Goal: Task Accomplishment & Management: Manage account settings

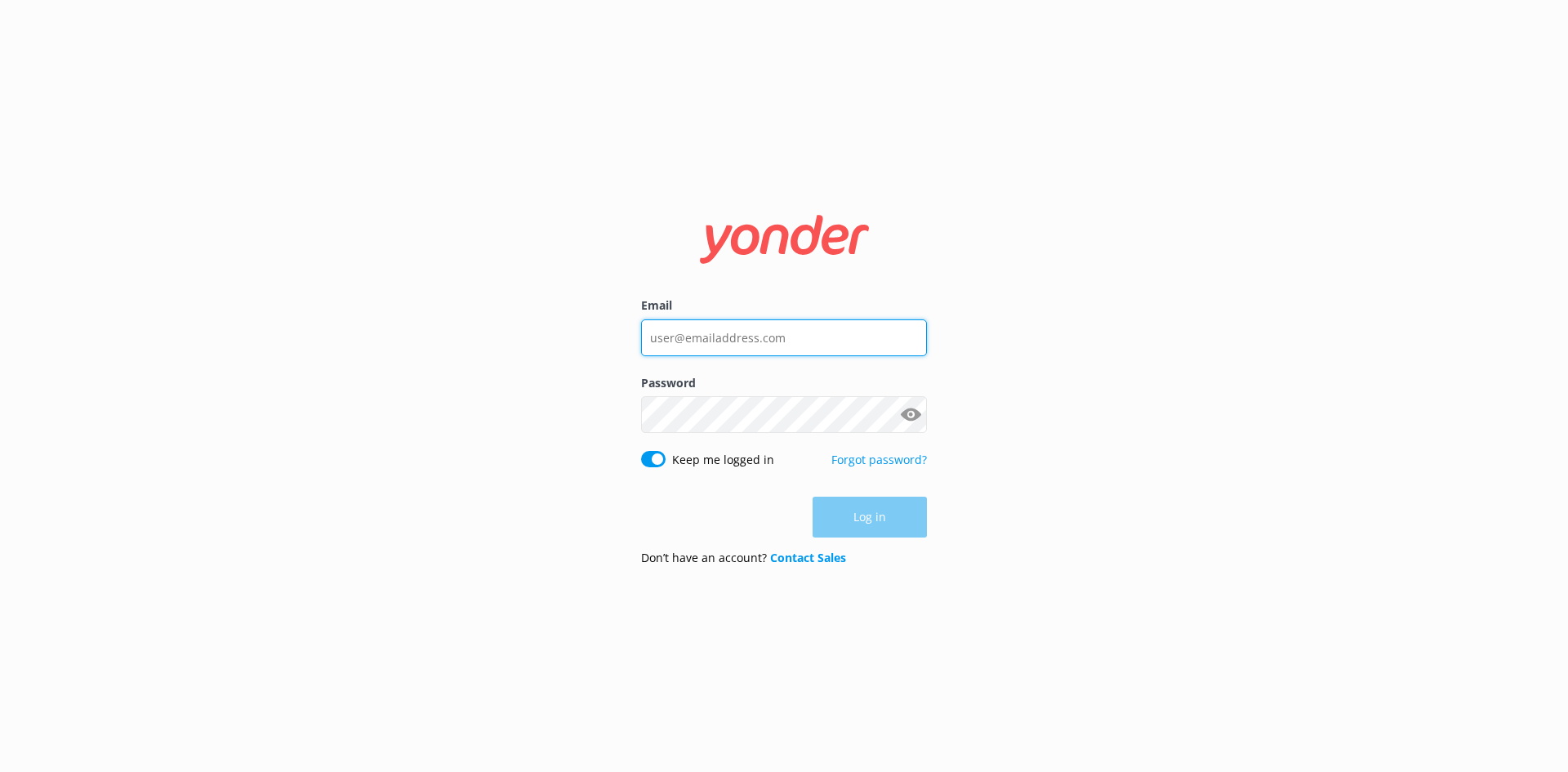
type input "renata@melbcruises.com.au"
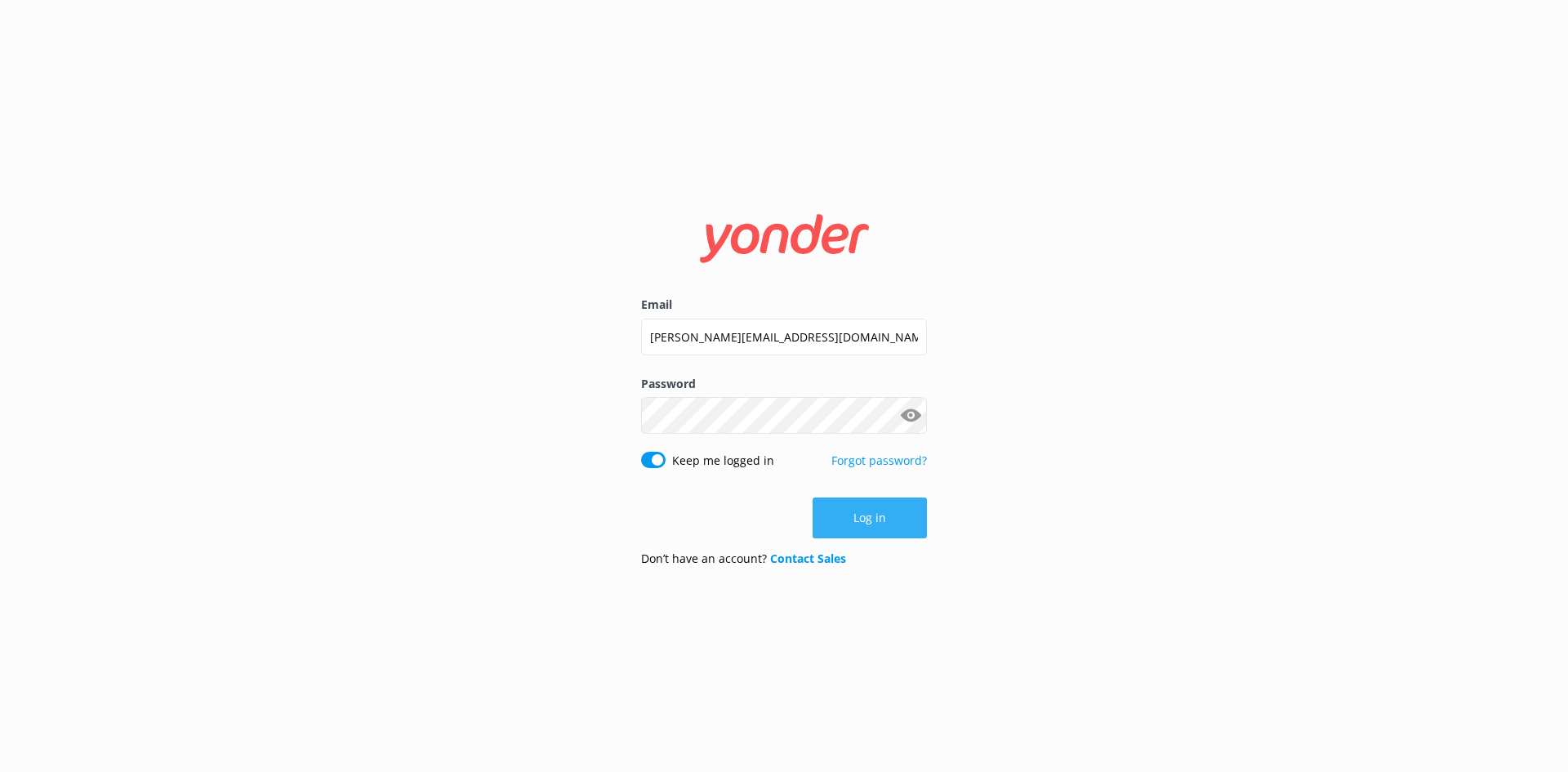
click at [900, 508] on button "Log in" at bounding box center [870, 518] width 114 height 41
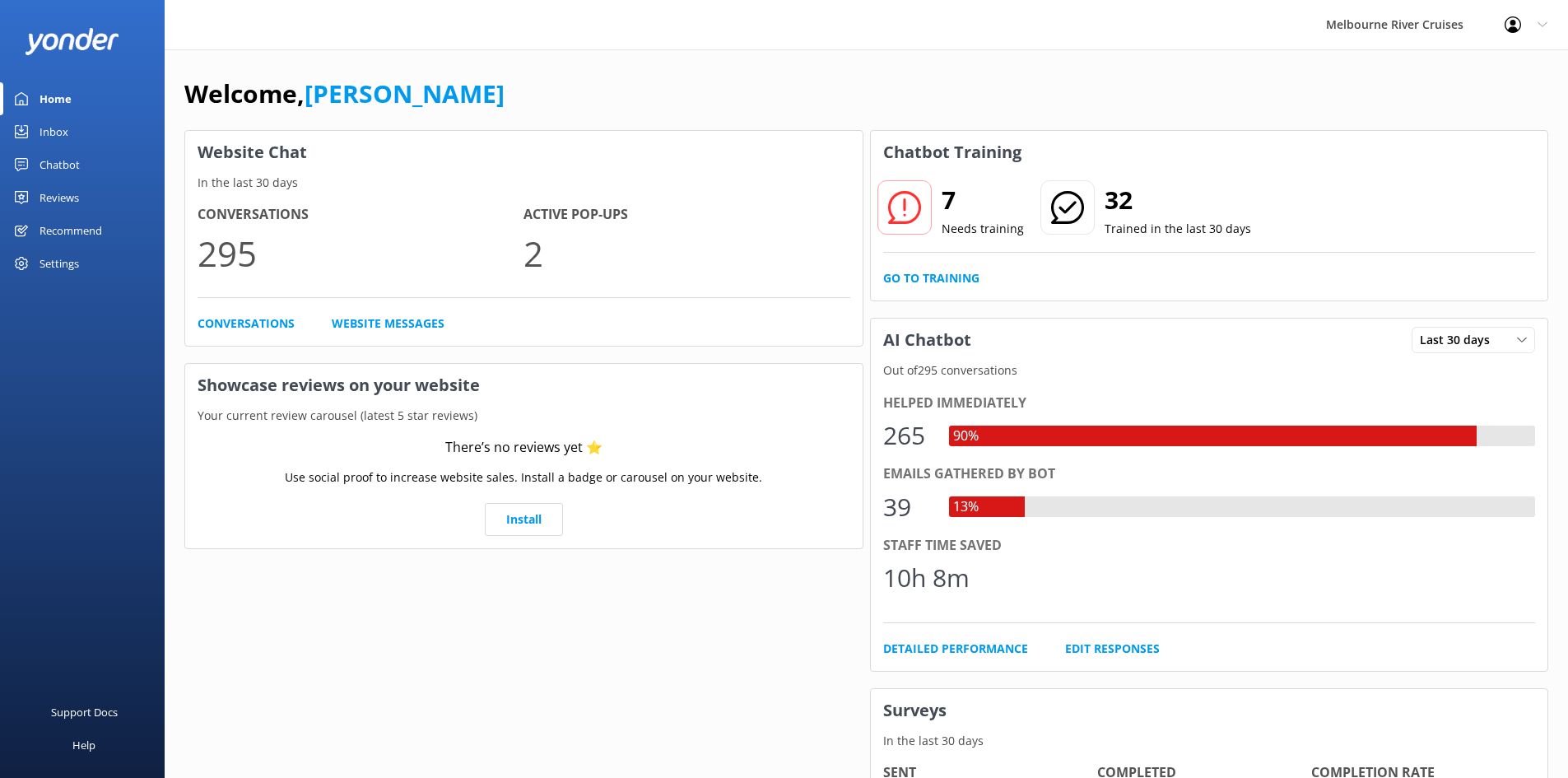
click at [76, 269] on div "Settings" at bounding box center [59, 263] width 40 height 33
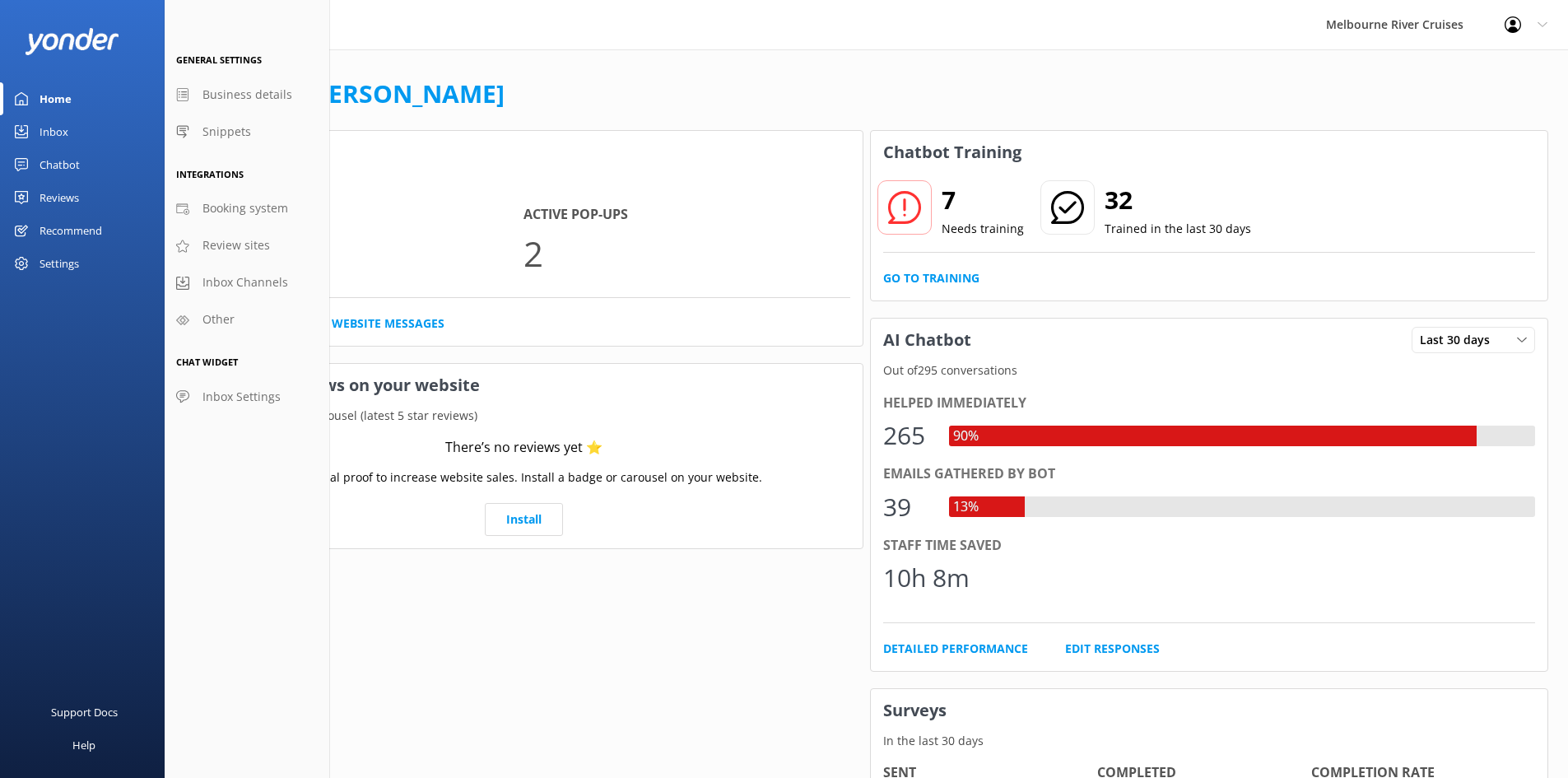
click at [1521, 21] on div at bounding box center [1517, 24] width 27 height 16
click at [1489, 62] on link "Profile Settings" at bounding box center [1486, 70] width 165 height 41
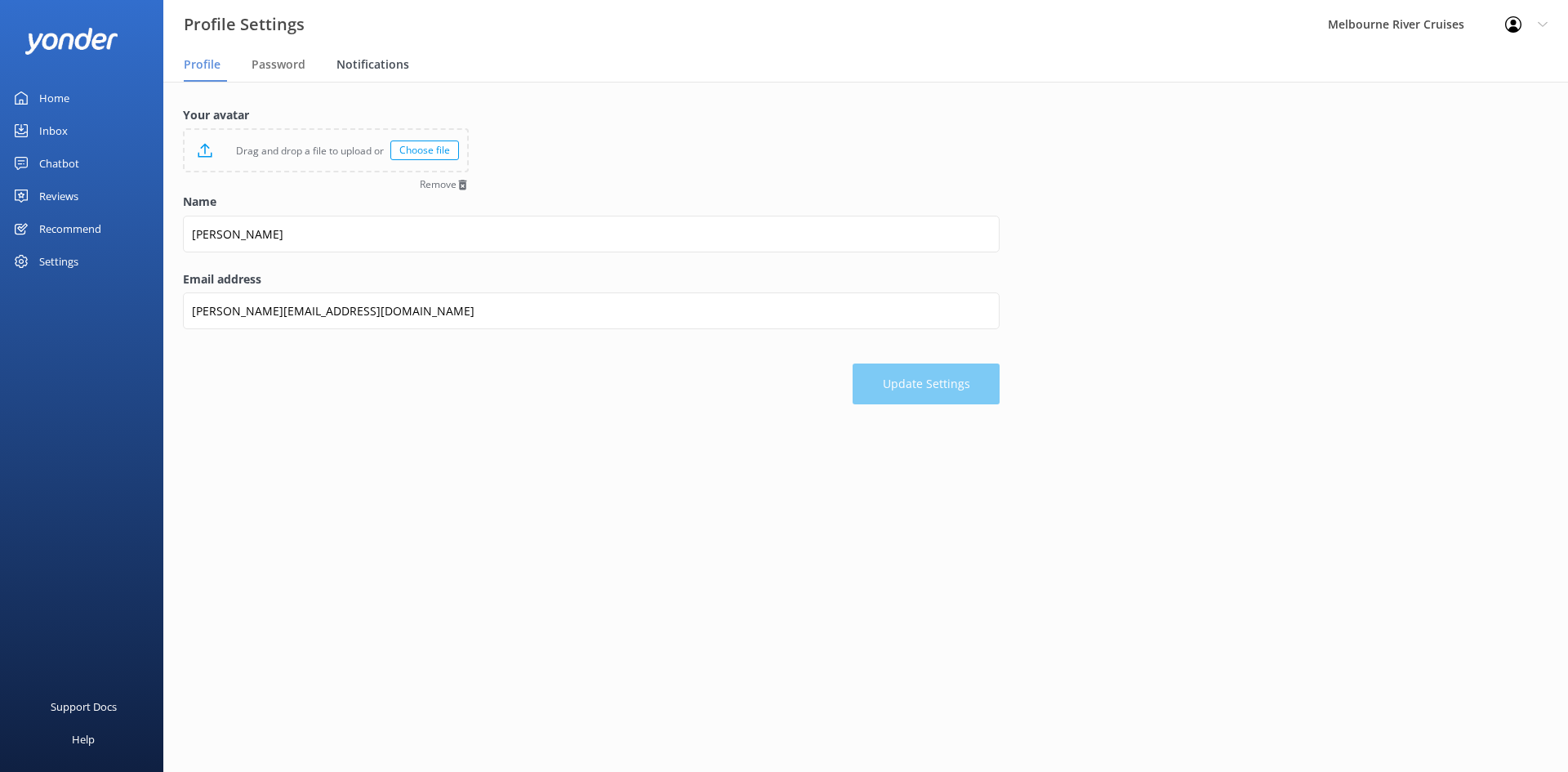
click at [377, 59] on span "Notifications" at bounding box center [373, 64] width 72 height 16
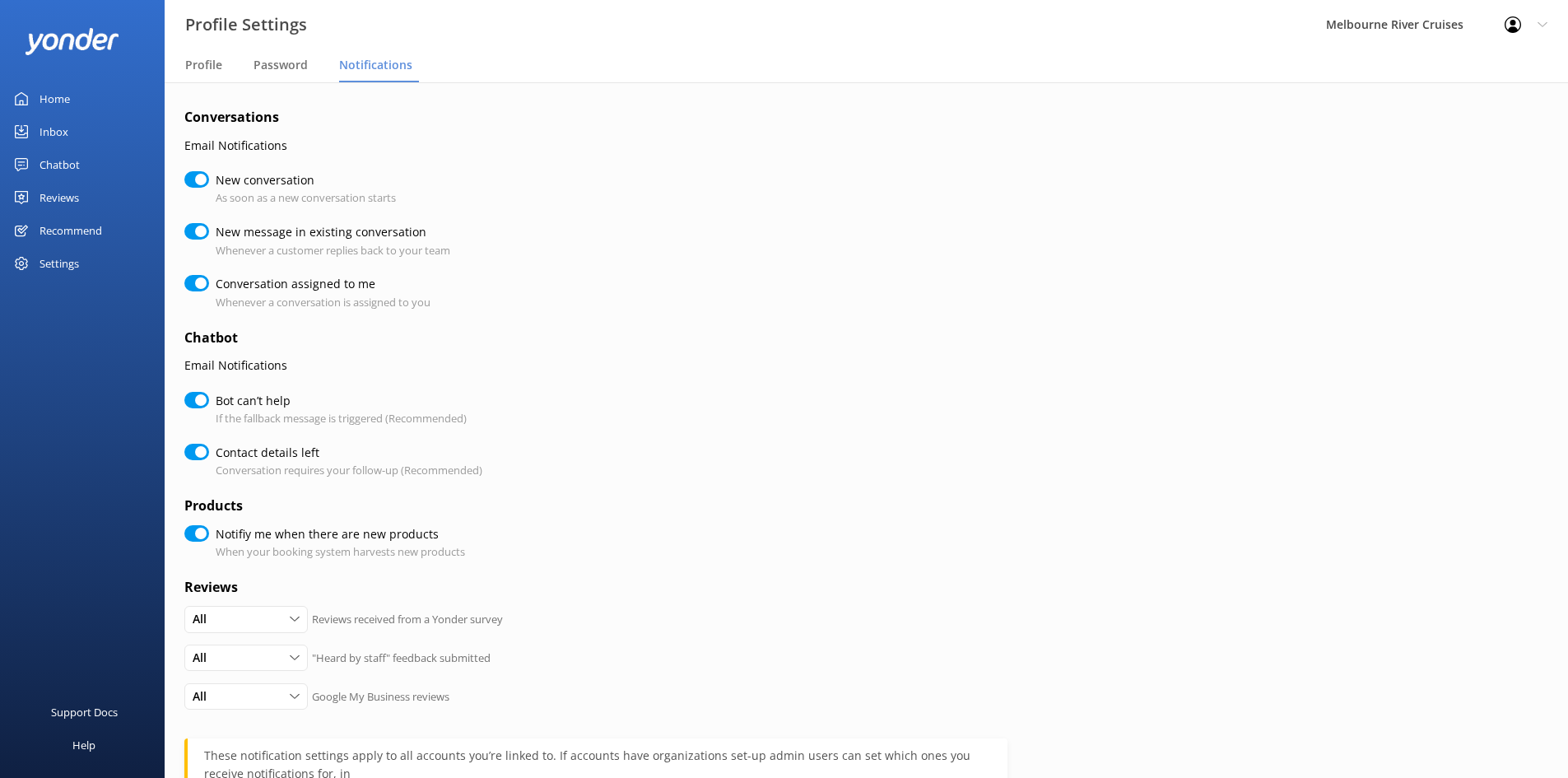
click at [195, 180] on input "New conversation" at bounding box center [197, 179] width 25 height 16
checkbox input "false"
checkbox input "true"
click at [201, 235] on input "New message in existing conversation" at bounding box center [197, 231] width 25 height 16
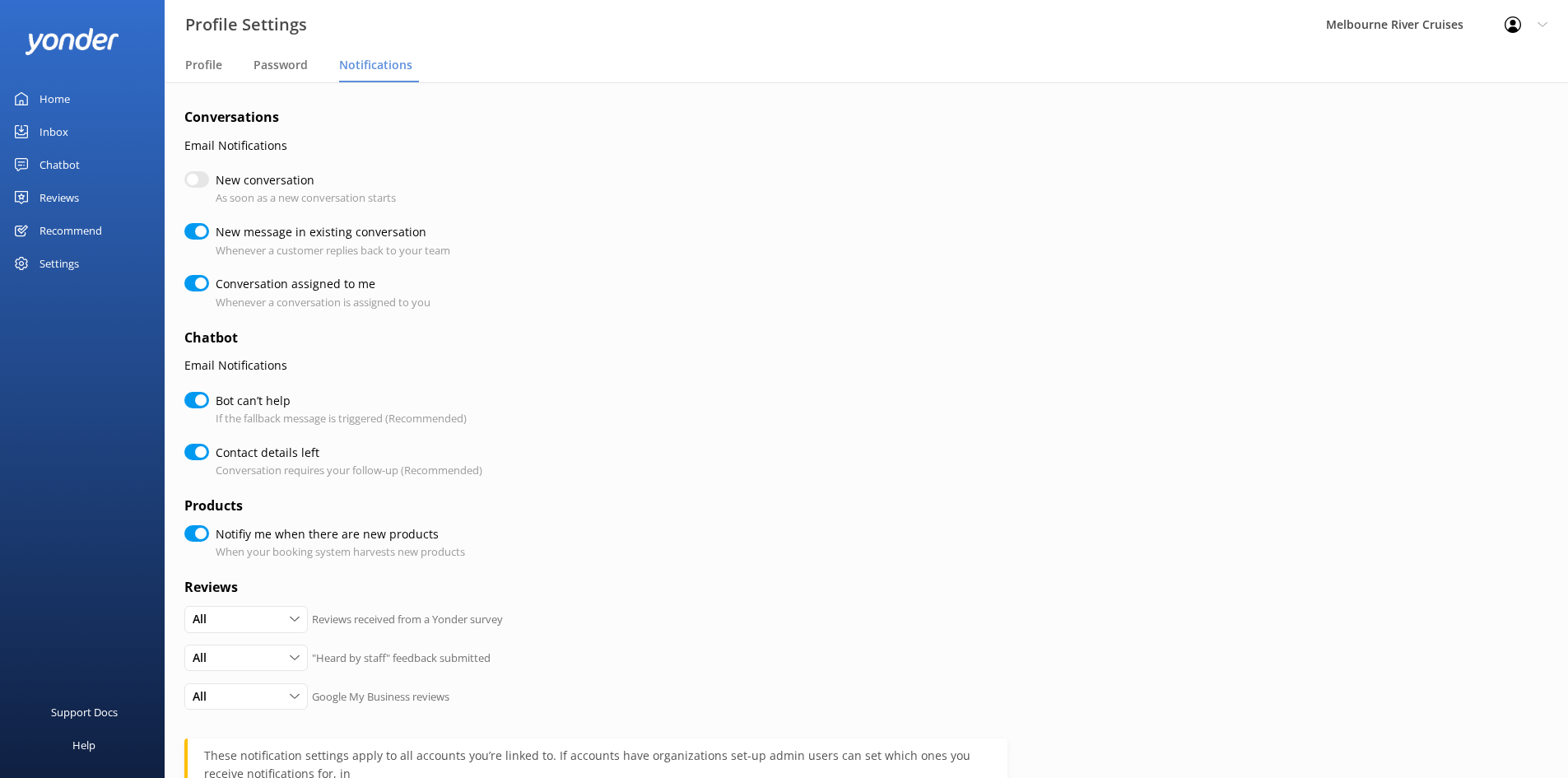
checkbox input "false"
checkbox input "true"
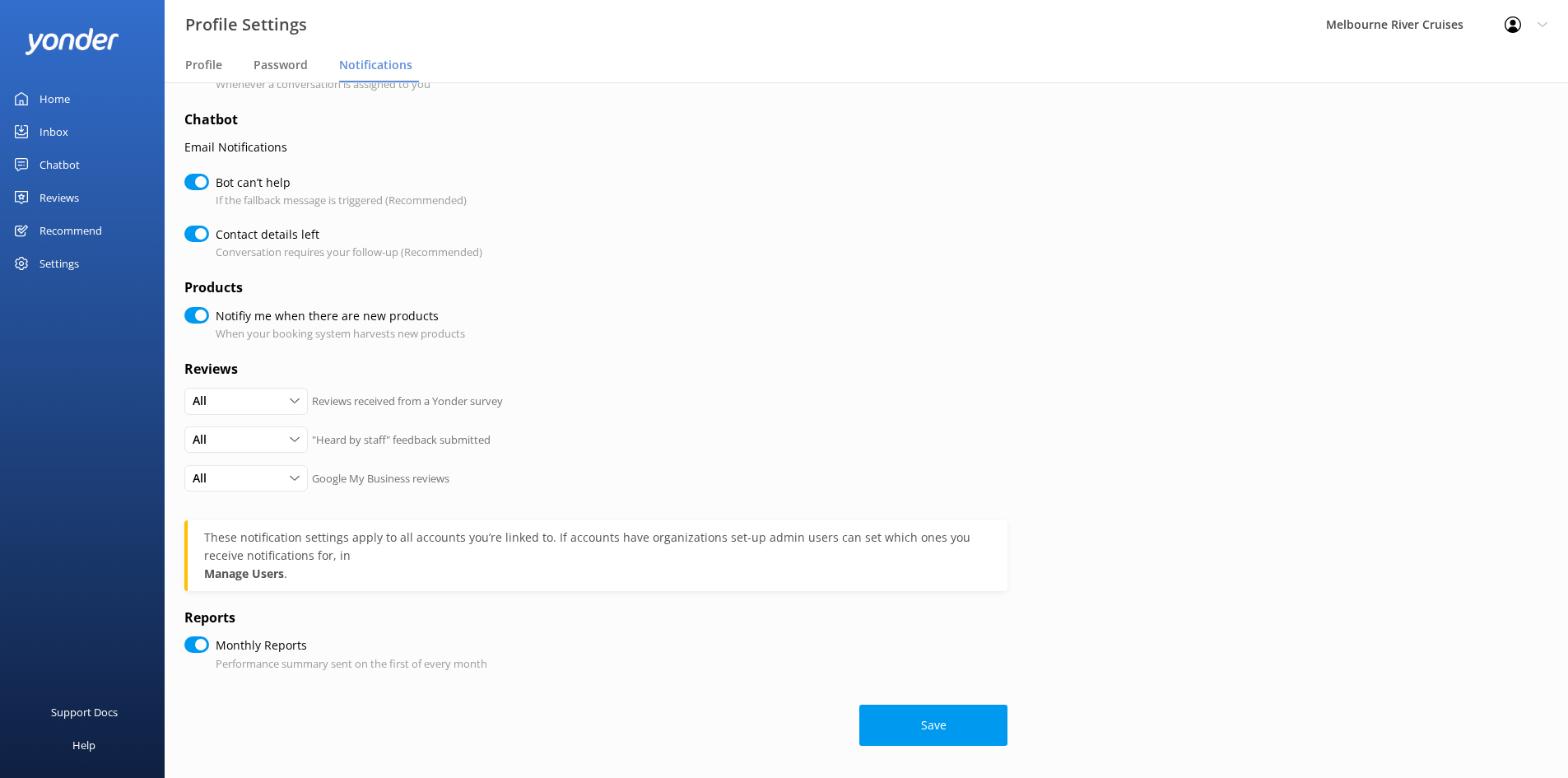
scroll to position [219, 0]
click at [938, 728] on button "Save" at bounding box center [933, 725] width 148 height 41
checkbox input "true"
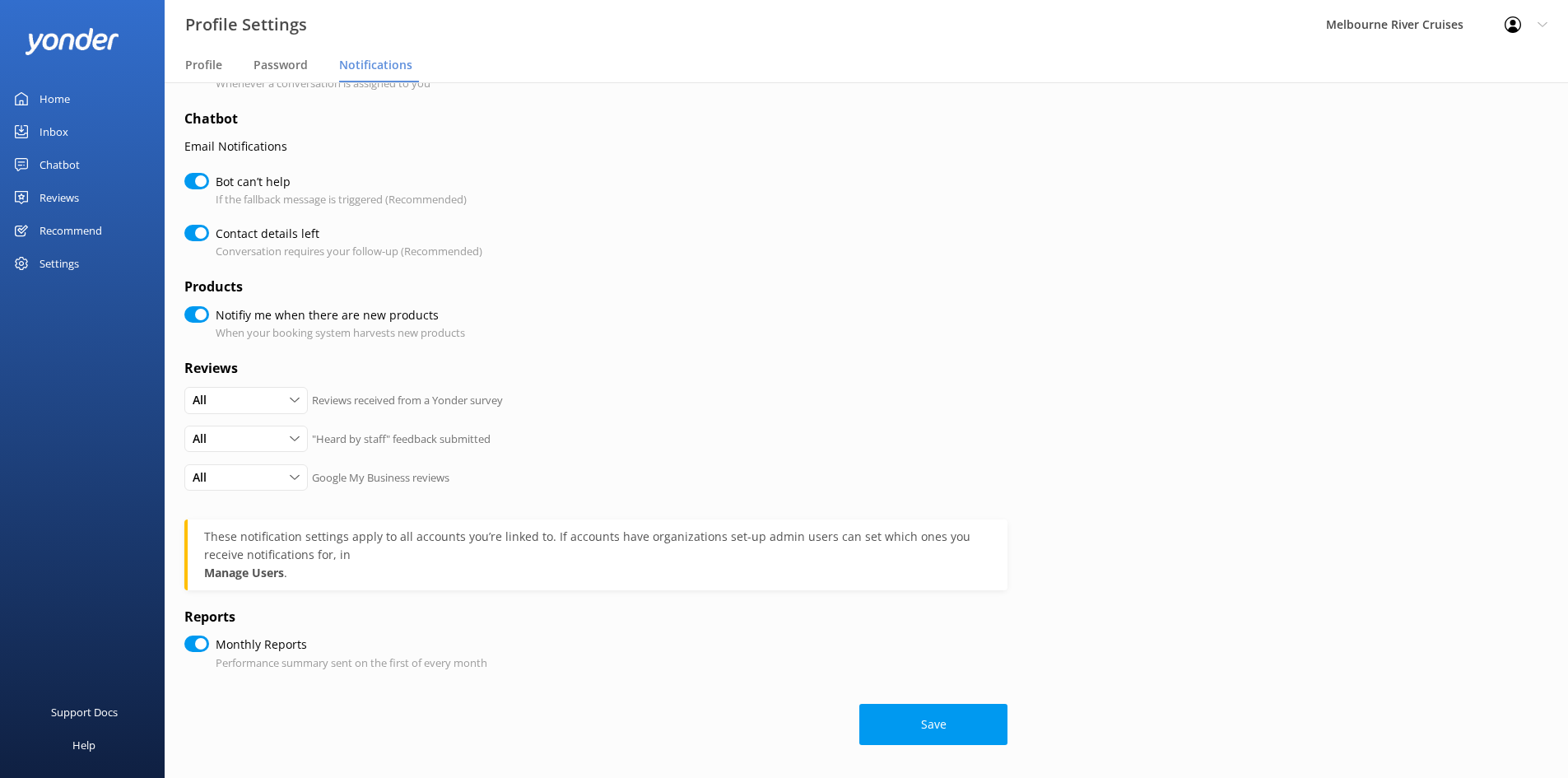
checkbox input "true"
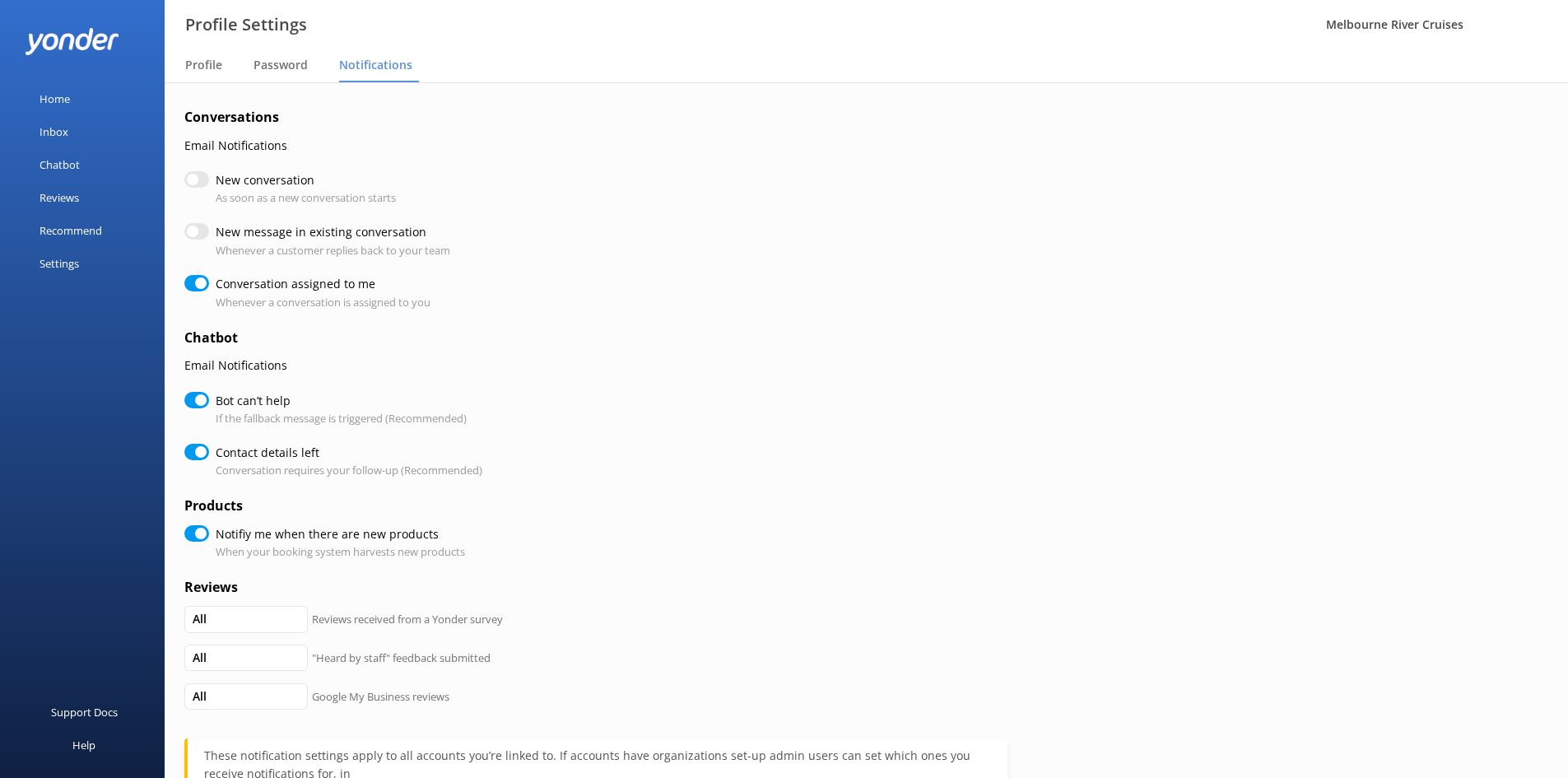
checkbox input "true"
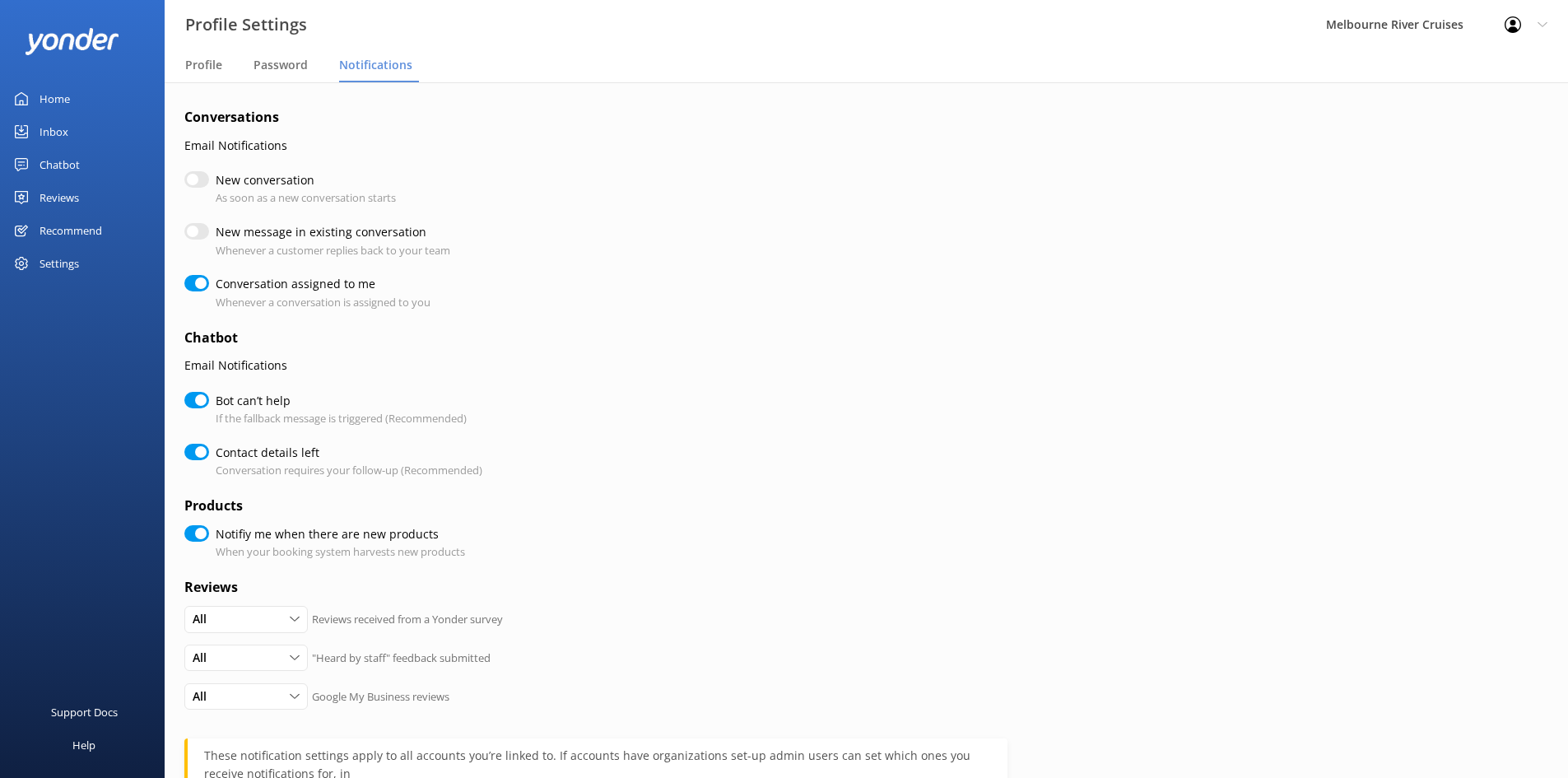
scroll to position [205, 0]
